Goal: Task Accomplishment & Management: Use online tool/utility

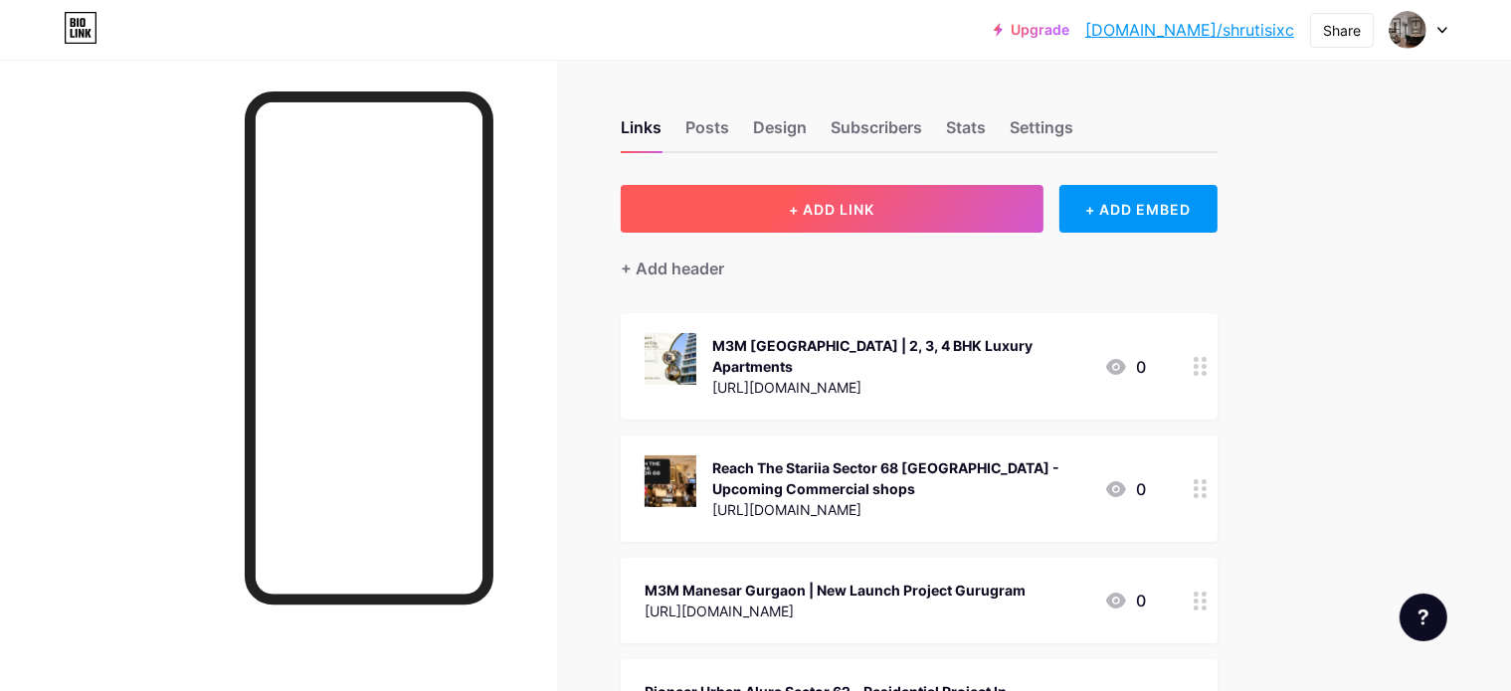
click at [1006, 217] on button "+ ADD LINK" at bounding box center [832, 209] width 423 height 48
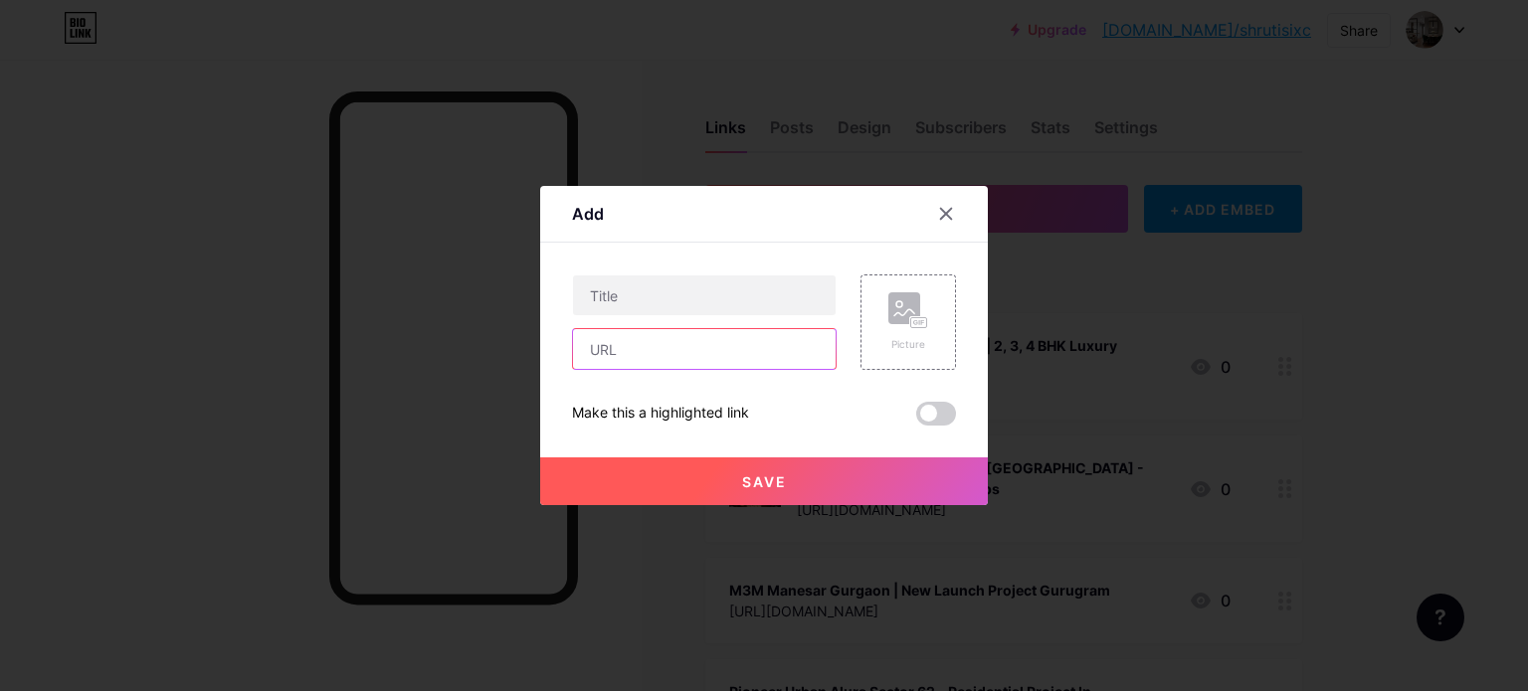
click at [741, 349] on input "text" at bounding box center [704, 349] width 263 height 40
paste input "[URL][DOMAIN_NAME]"
type input "[URL][DOMAIN_NAME]"
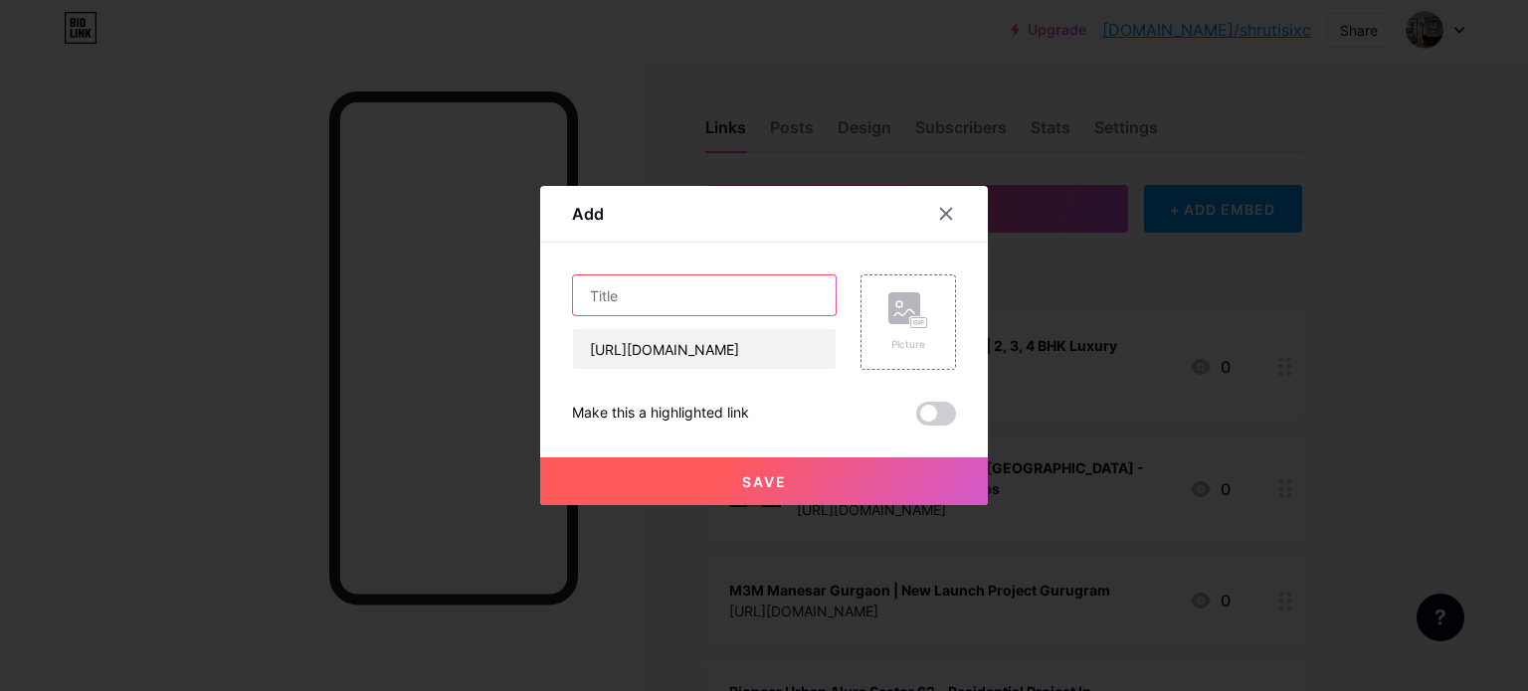
click at [714, 291] on input "text" at bounding box center [704, 295] width 263 height 40
click at [696, 296] on input "text" at bounding box center [704, 295] width 263 height 40
paste input "Lodha [GEOGRAPHIC_DATA] [GEOGRAPHIC_DATA]"
type input "Lodha [GEOGRAPHIC_DATA] [GEOGRAPHIC_DATA]"
click at [892, 341] on div "Picture" at bounding box center [908, 344] width 40 height 15
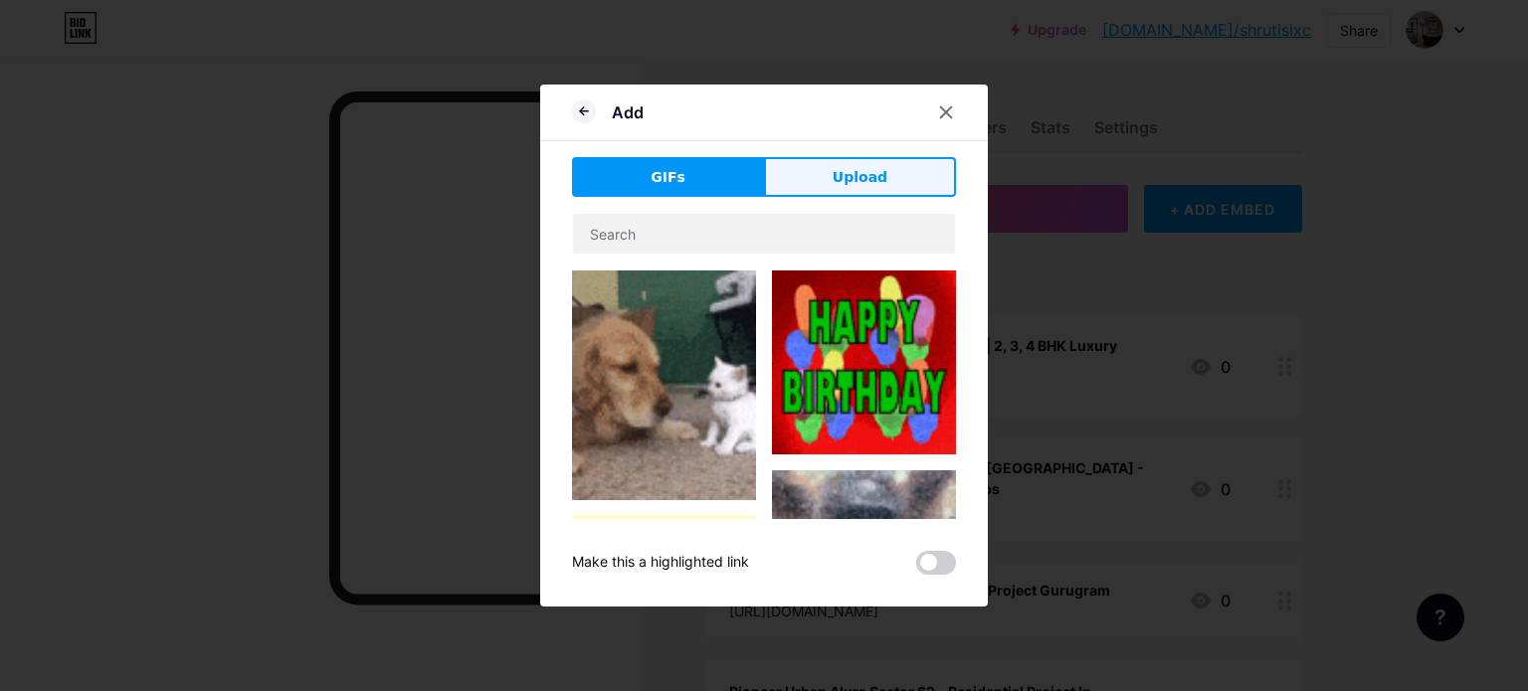
click at [867, 178] on span "Upload" at bounding box center [859, 177] width 55 height 21
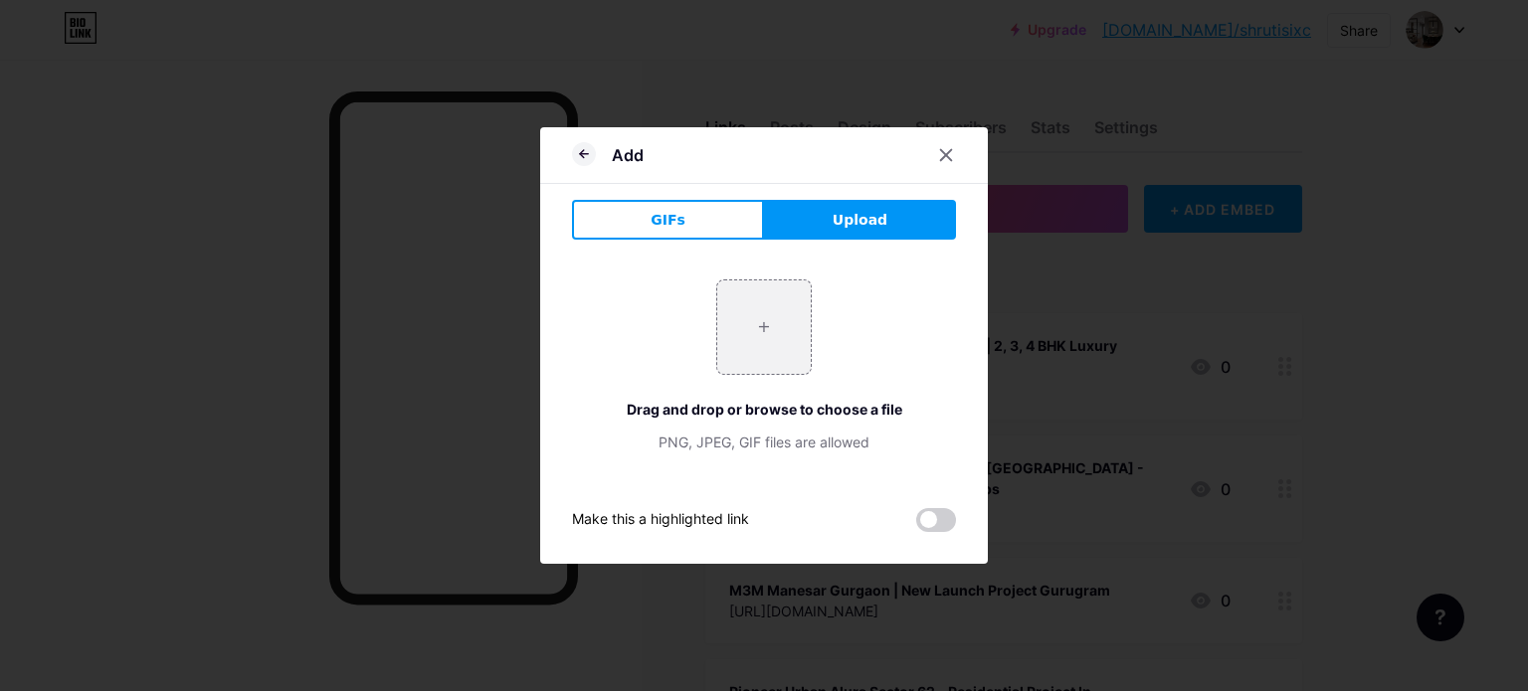
click at [823, 207] on button "Upload" at bounding box center [860, 220] width 192 height 40
click at [759, 325] on input "file" at bounding box center [763, 326] width 93 height 93
type input "C:\fakepath\Lodha Sarjapur Bangalore (1).png"
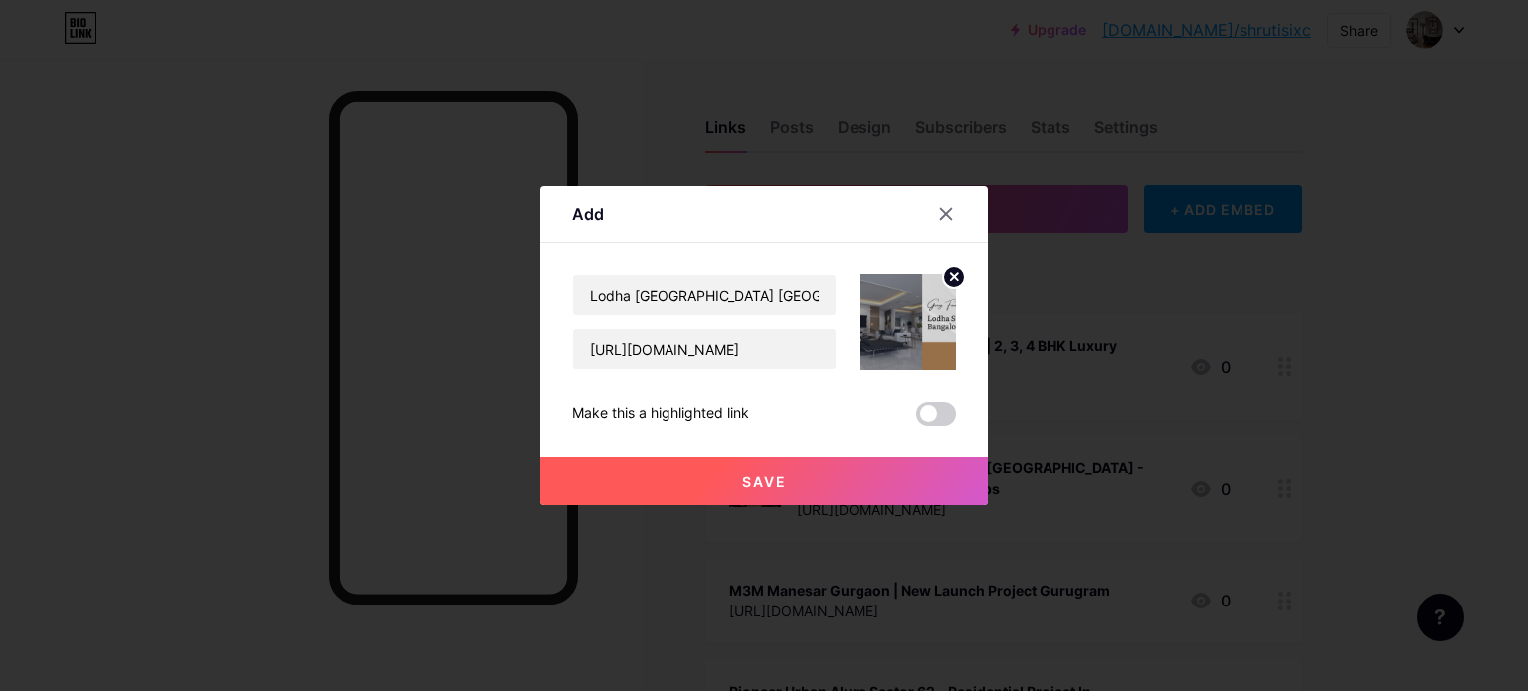
click at [883, 488] on button "Save" at bounding box center [764, 481] width 448 height 48
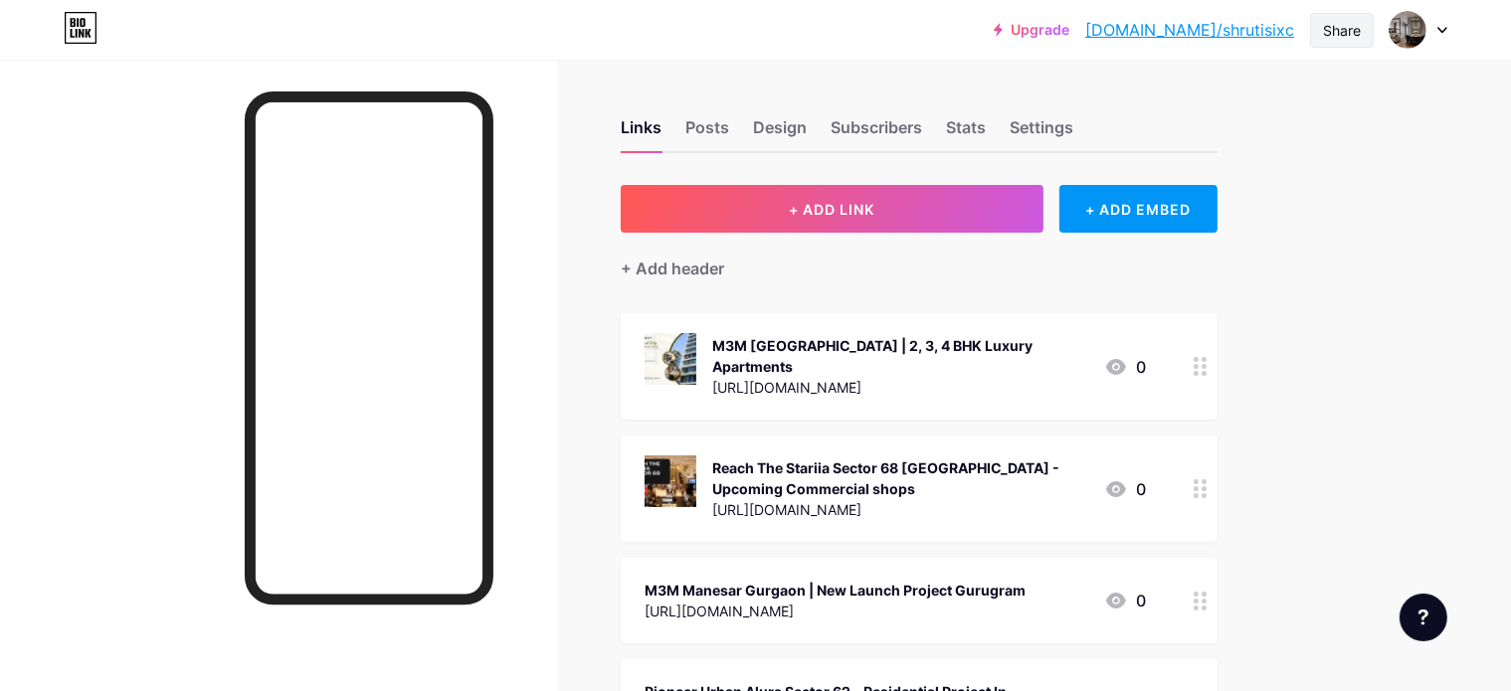
click at [1362, 28] on div "Share" at bounding box center [1342, 30] width 64 height 35
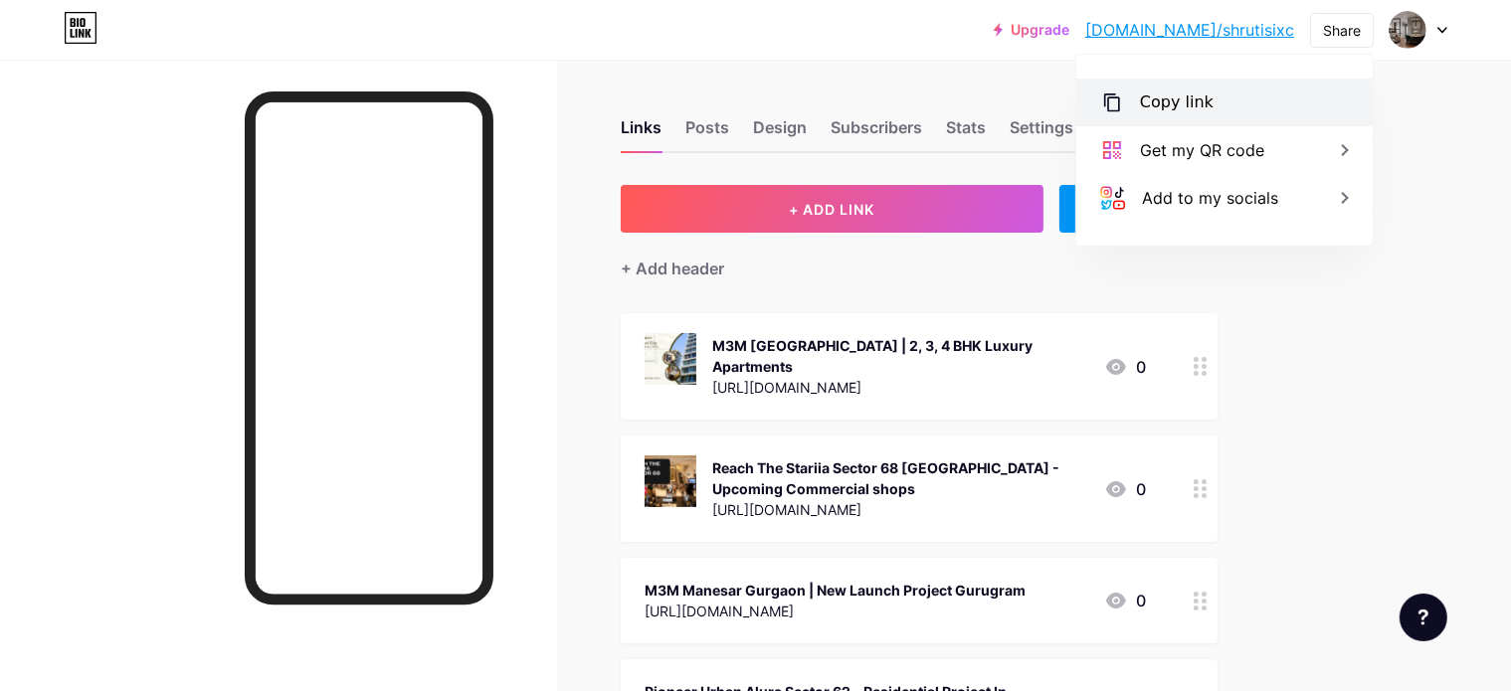
click at [1237, 95] on div "Copy link" at bounding box center [1224, 103] width 296 height 48
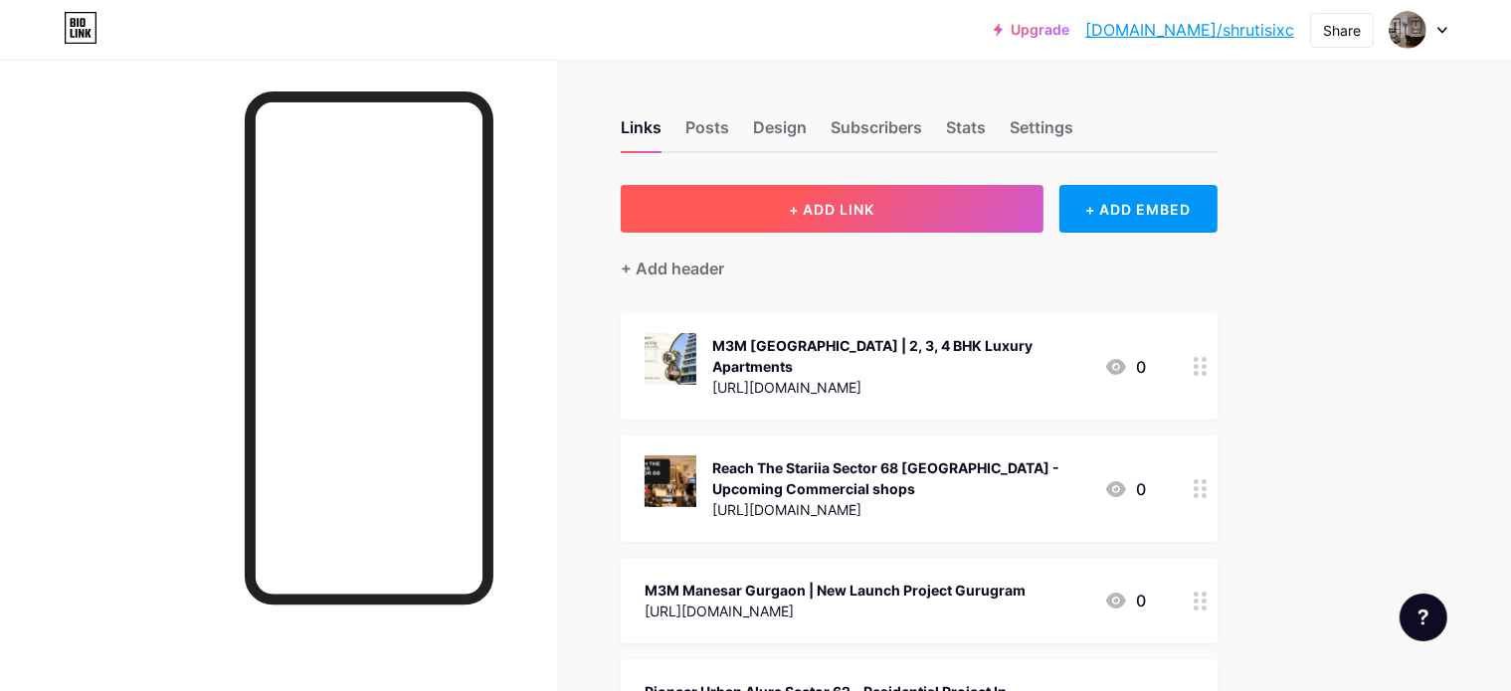
click at [847, 216] on button "+ ADD LINK" at bounding box center [832, 209] width 423 height 48
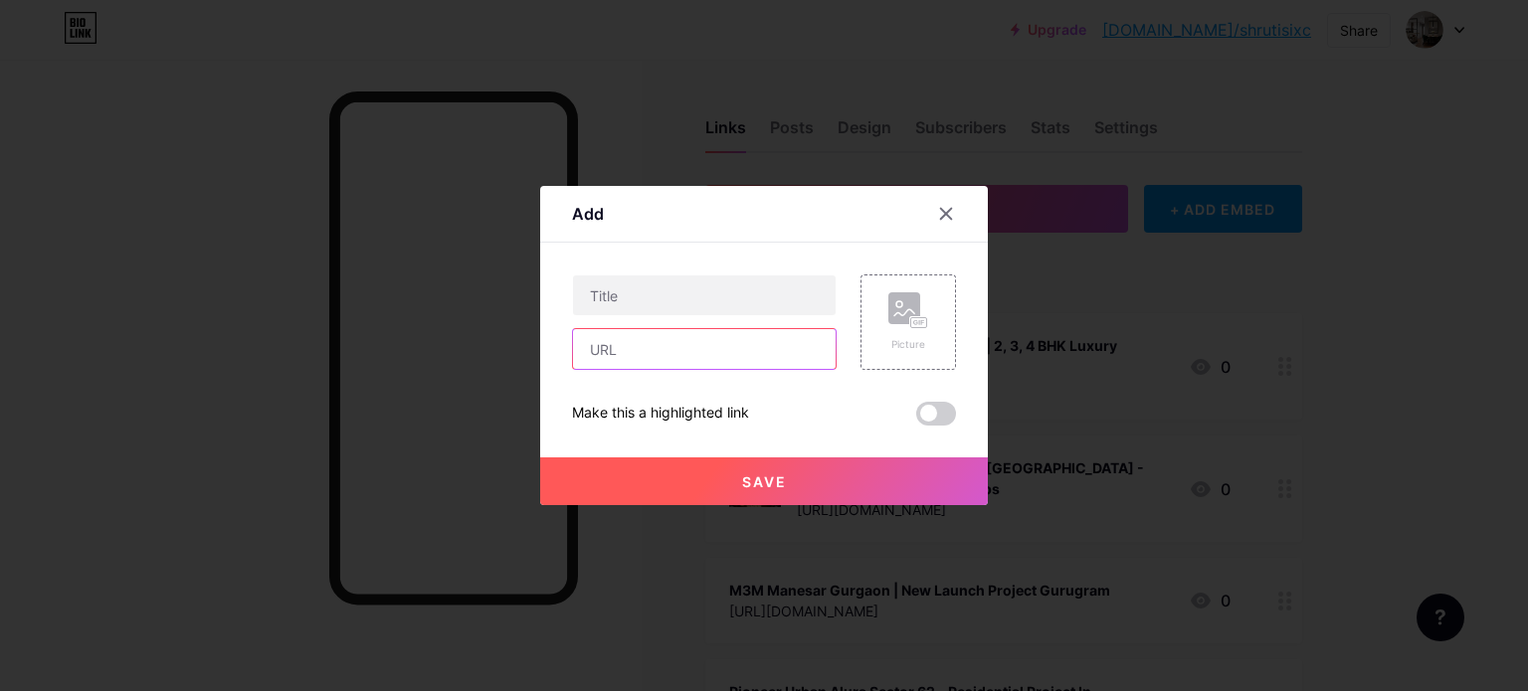
click at [727, 350] on input "text" at bounding box center [704, 349] width 263 height 40
paste input "[URL][DOMAIN_NAME]"
type input "[URL][DOMAIN_NAME]"
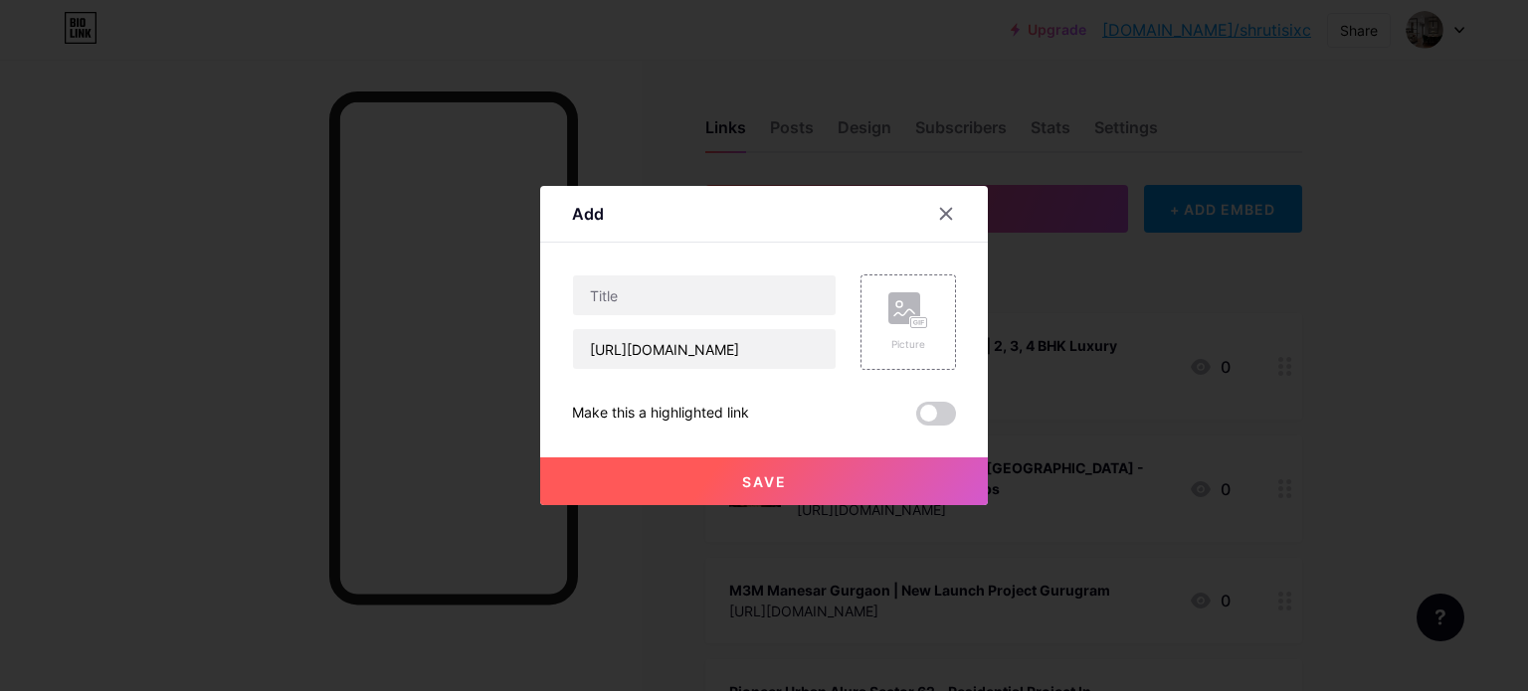
click at [673, 274] on div at bounding box center [704, 295] width 265 height 42
click at [675, 288] on input "text" at bounding box center [704, 295] width 263 height 40
paste input "Mahindra Lifespaces Chembur [GEOGRAPHIC_DATA]- Upcoming Residential Project"
type input "Mahindra Lifespaces Chembur [GEOGRAPHIC_DATA]- Upcoming Residential Project"
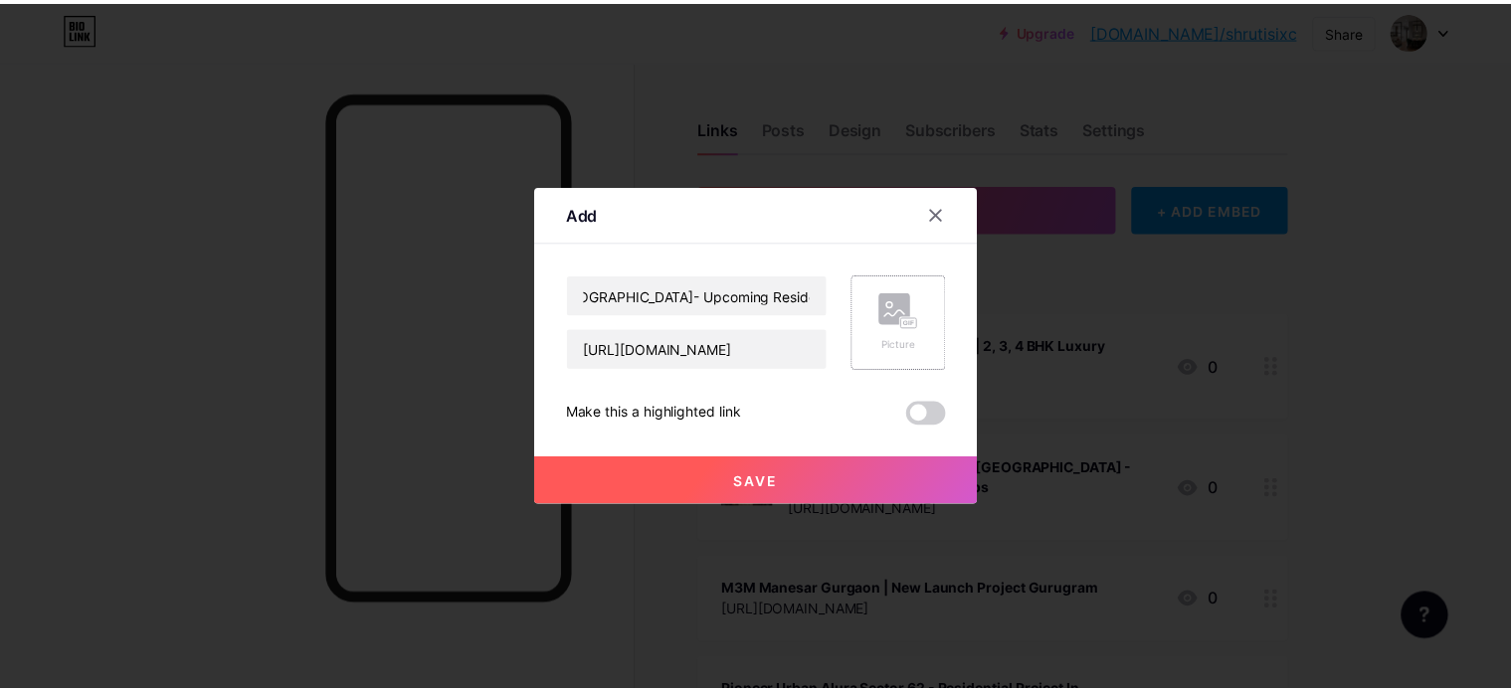
scroll to position [0, 0]
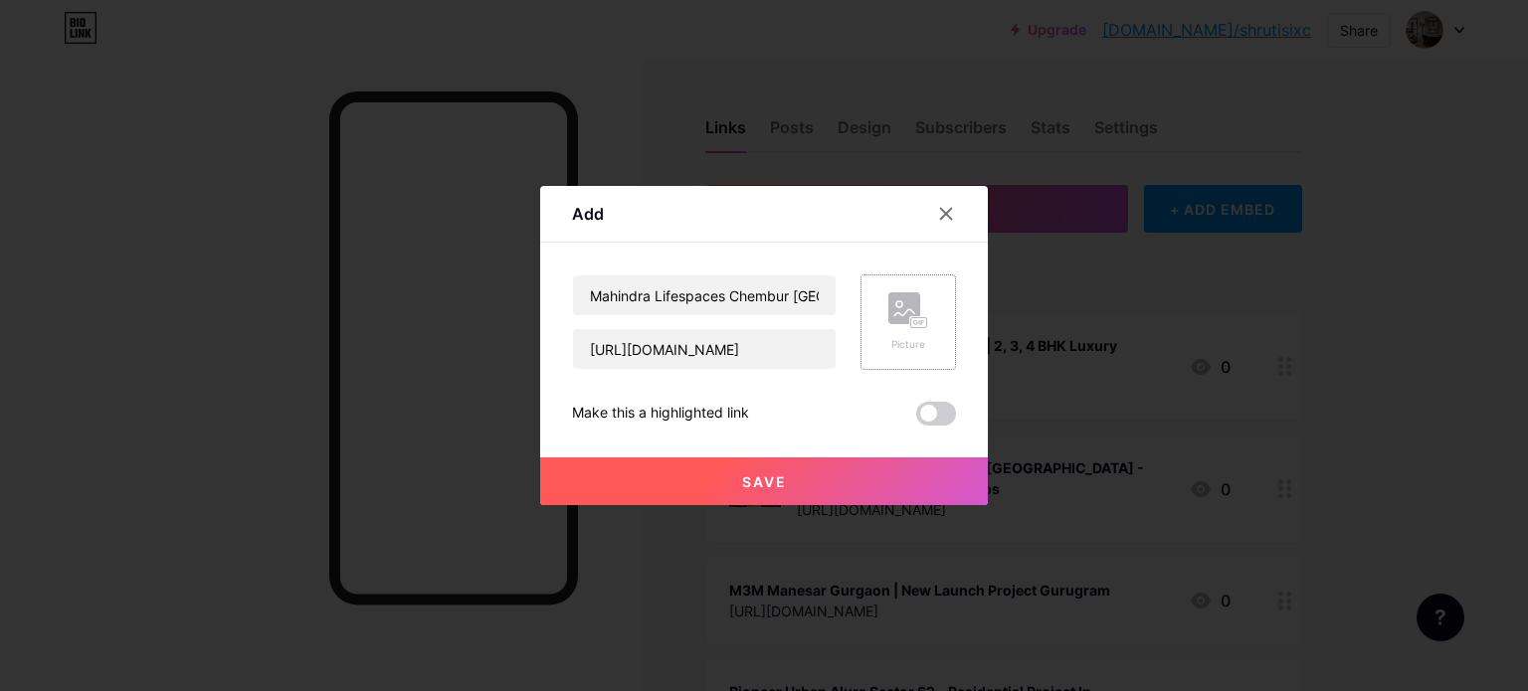
click at [919, 339] on div "Picture" at bounding box center [908, 344] width 40 height 15
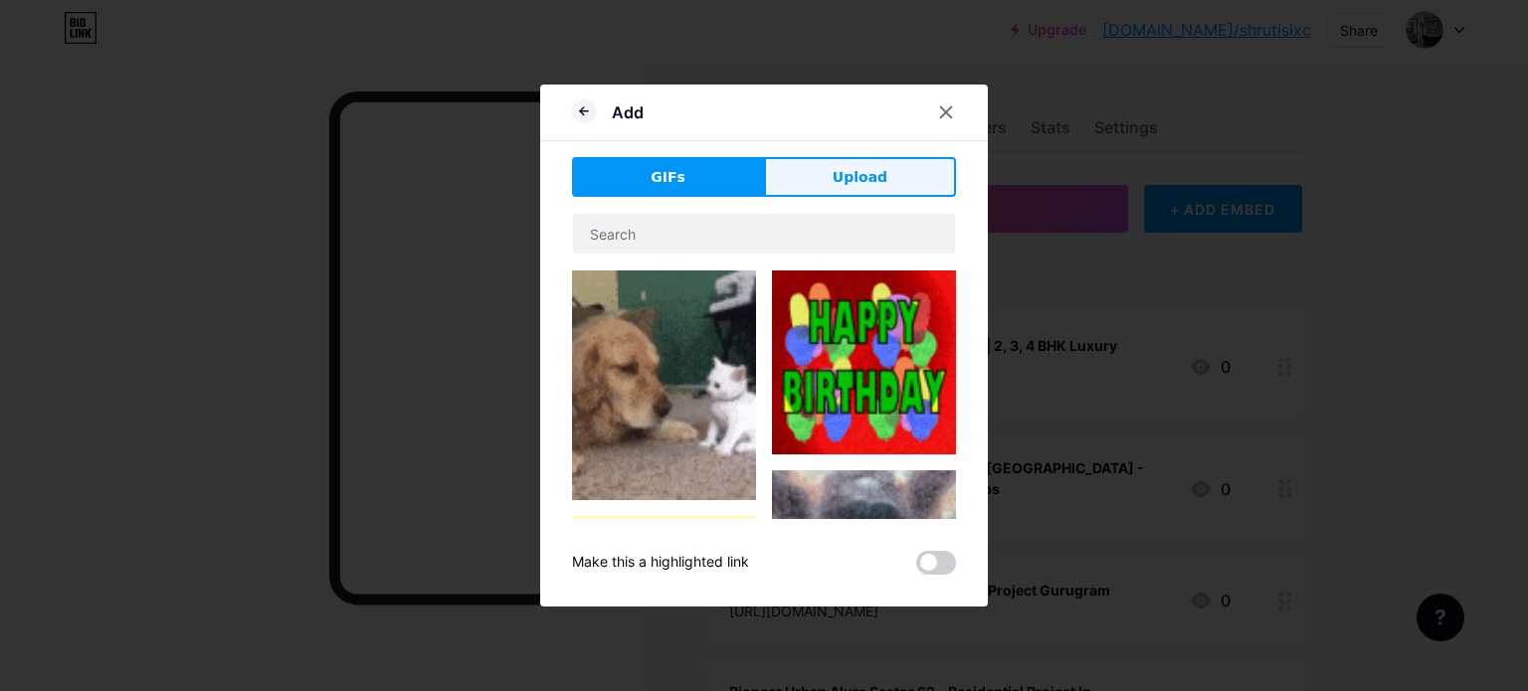
click at [833, 178] on button "Upload" at bounding box center [860, 177] width 192 height 40
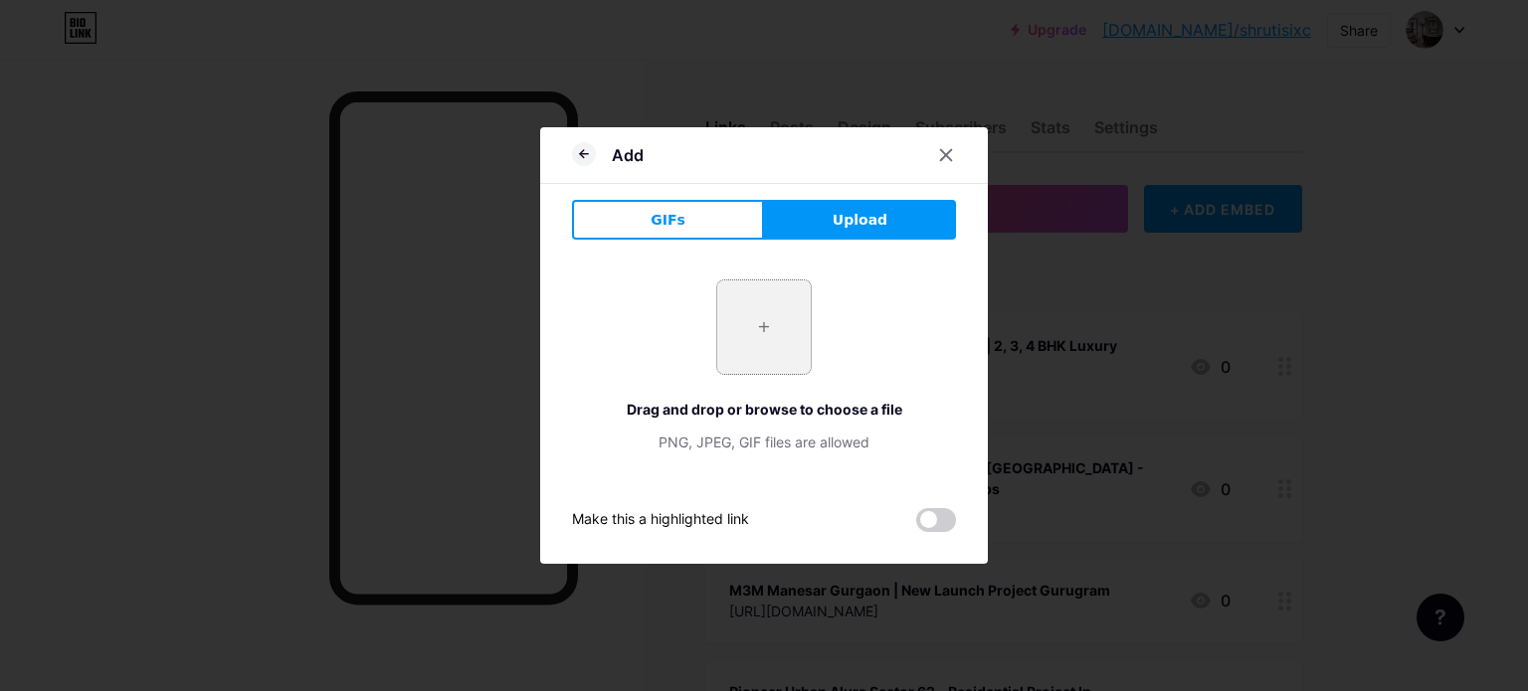
click at [766, 316] on input "file" at bounding box center [763, 326] width 93 height 93
type input "C:\fakepath\7965c3347c27ec98e6f45fce9044cae9.jpg"
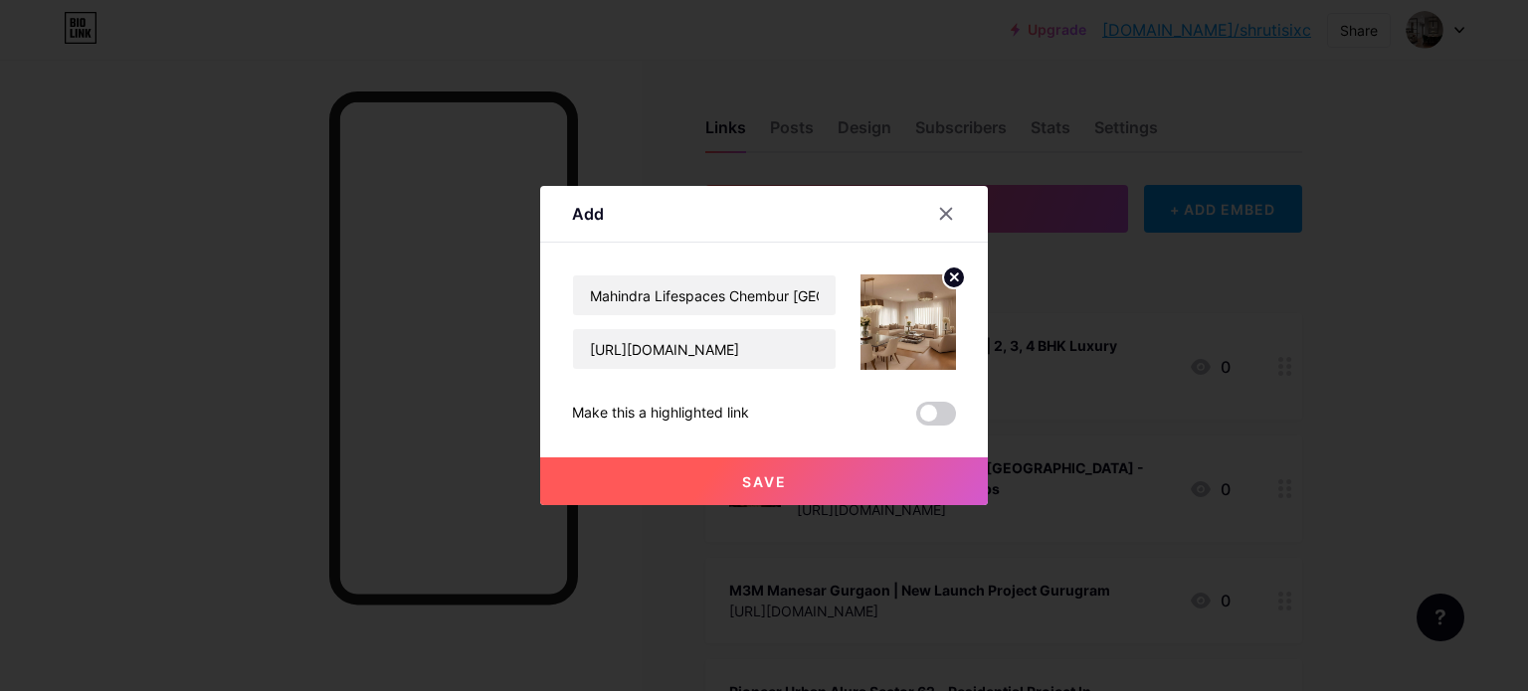
click at [821, 453] on div "Save" at bounding box center [764, 466] width 448 height 80
click at [834, 492] on button "Save" at bounding box center [764, 481] width 448 height 48
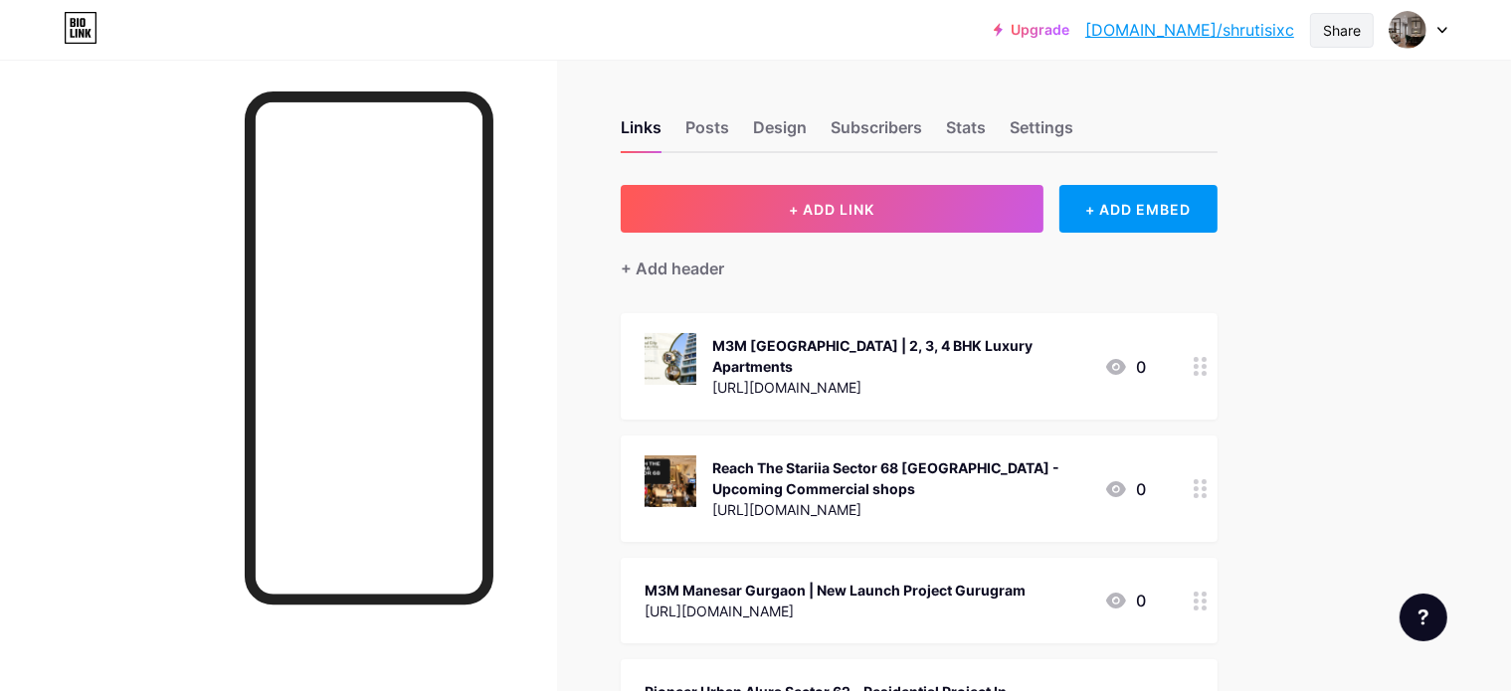
click at [1360, 32] on div "Share" at bounding box center [1342, 30] width 38 height 21
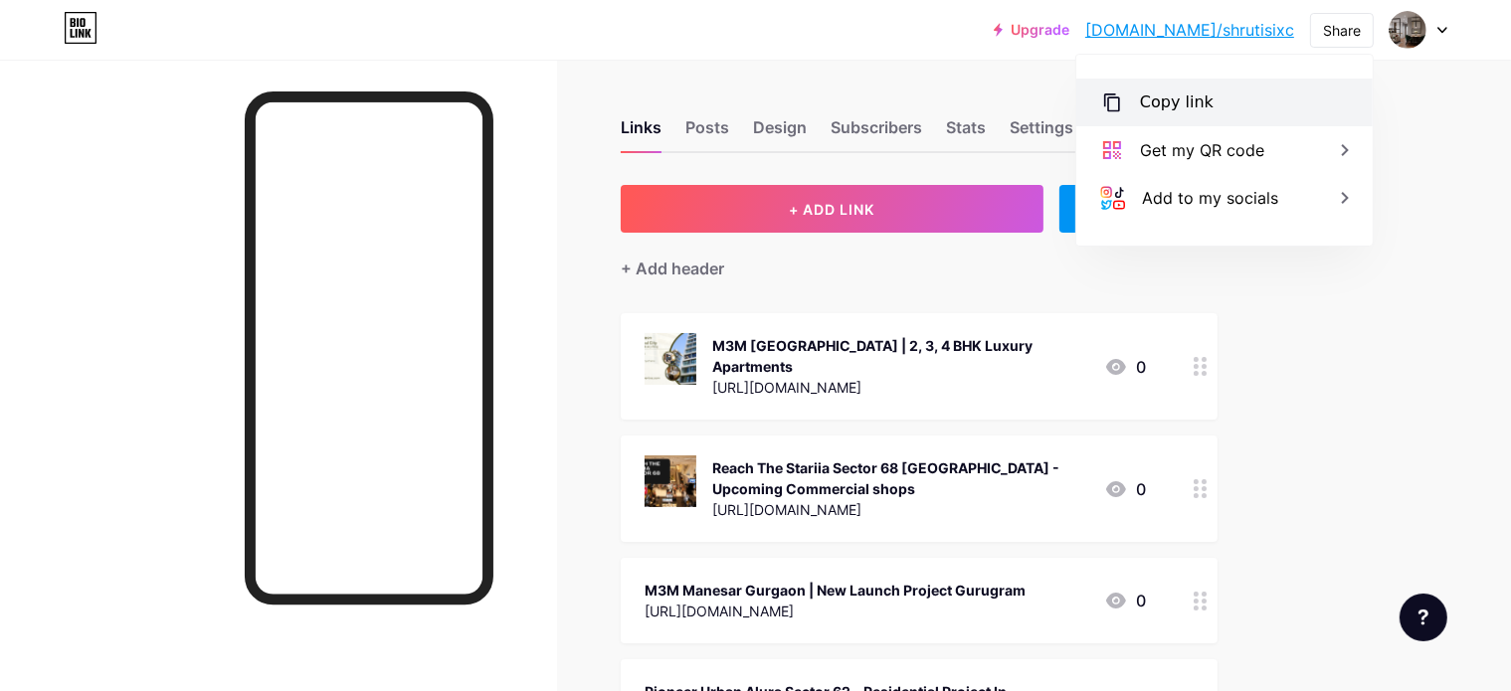
click at [1244, 113] on div "Copy link" at bounding box center [1224, 103] width 296 height 48
